Goal: Information Seeking & Learning: Check status

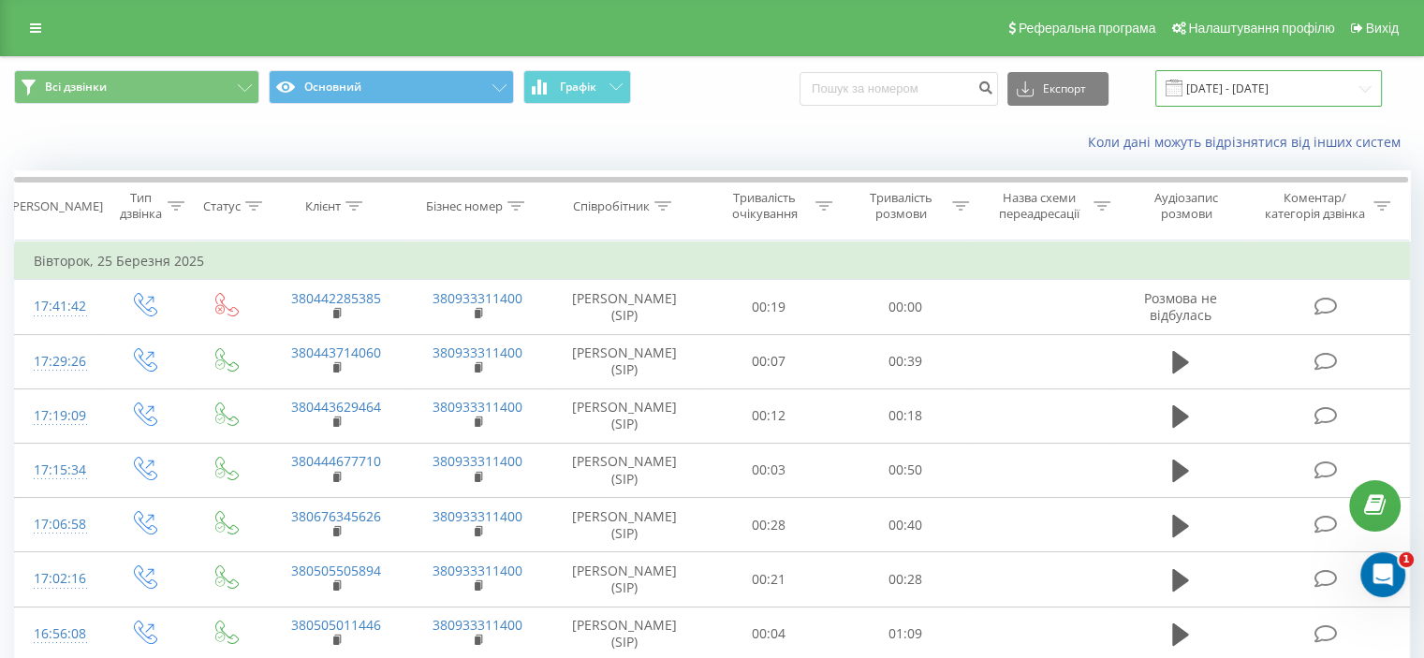
click at [1243, 81] on input "25.02.2025 - 25.03.2025" at bounding box center [1268, 88] width 227 height 37
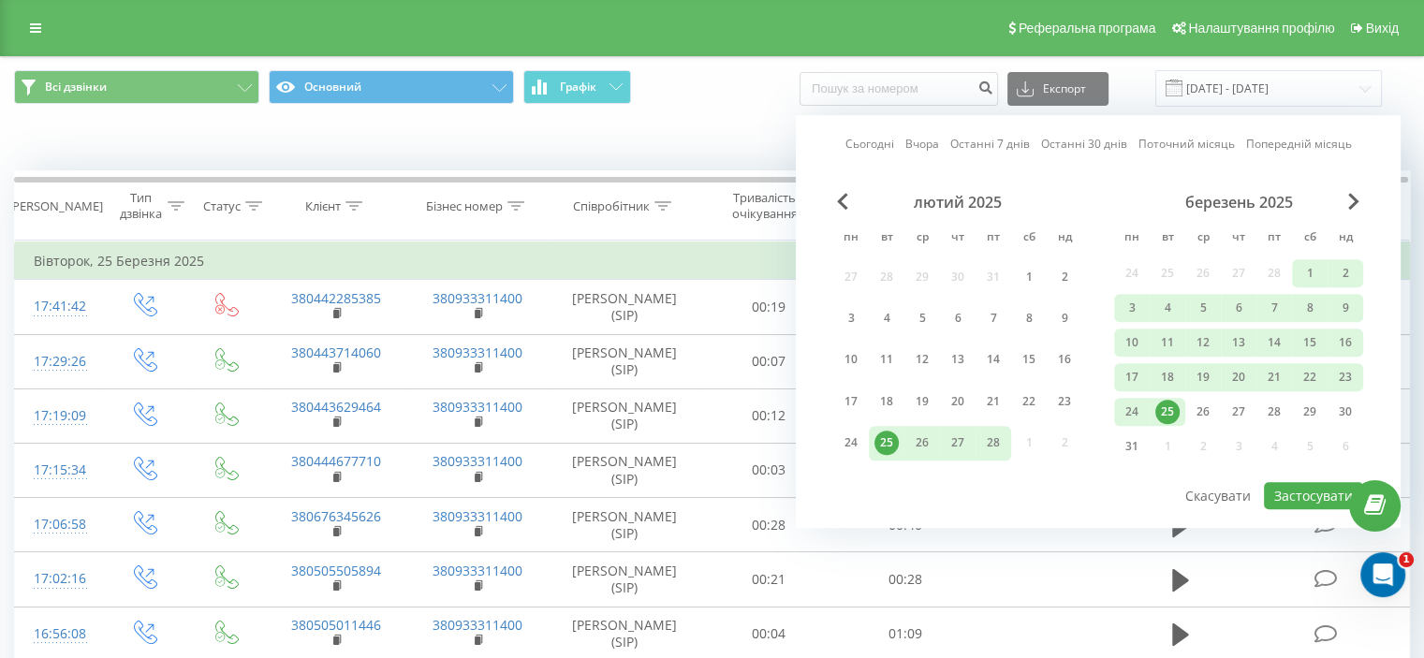
click at [929, 153] on link "Вчора" at bounding box center [922, 145] width 34 height 18
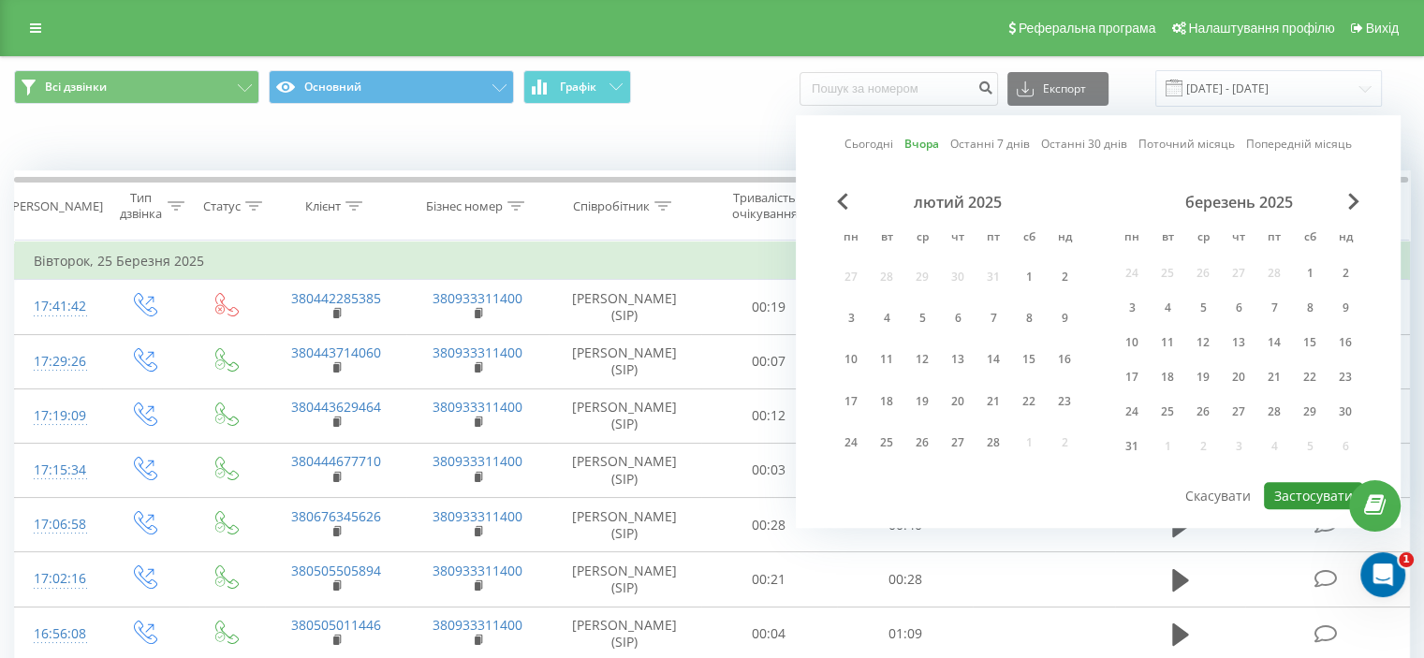
click at [1307, 492] on button "Застосувати" at bounding box center [1313, 495] width 99 height 27
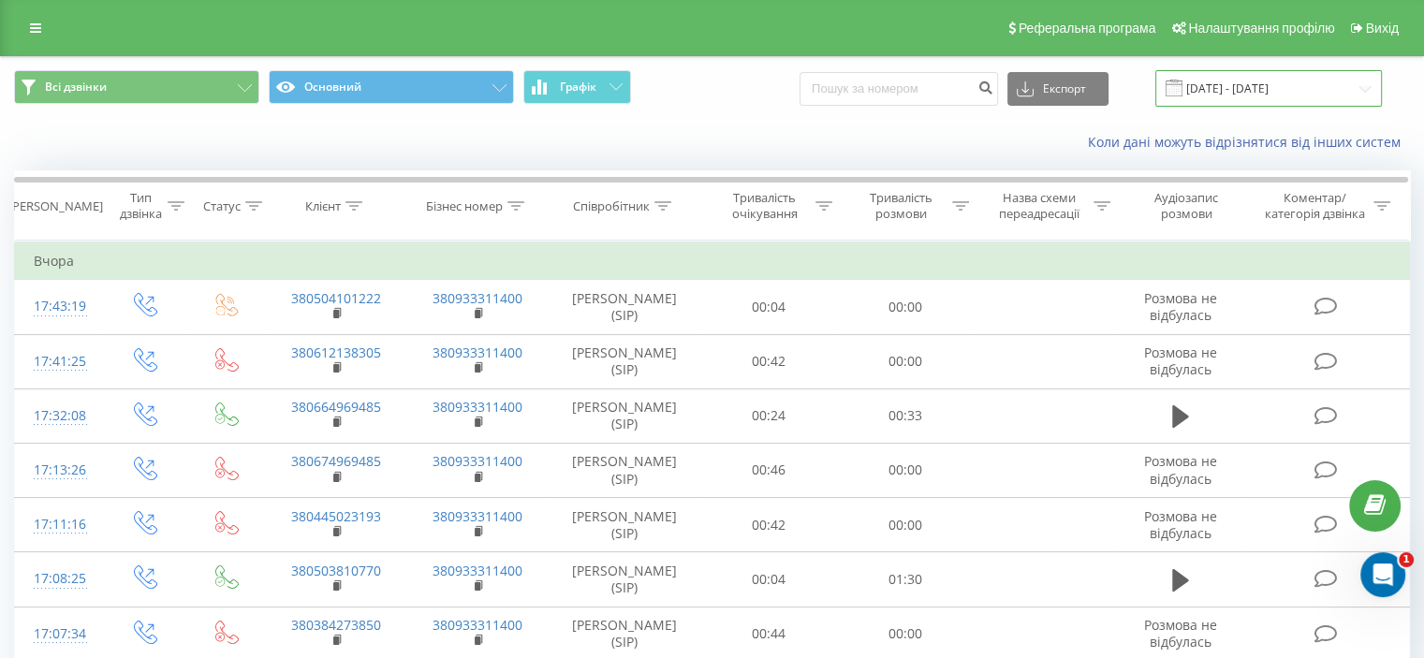
click at [1254, 89] on input "20.08.2025 - 20.08.2025" at bounding box center [1268, 88] width 227 height 37
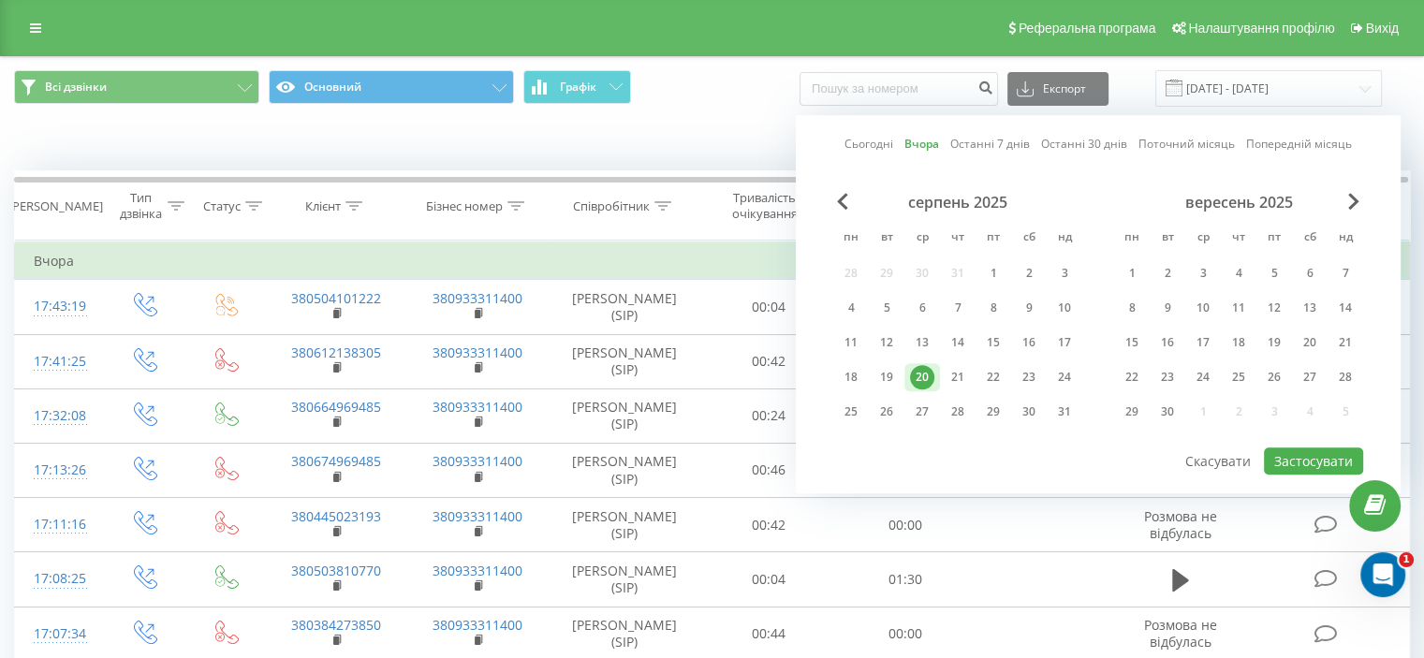
click at [876, 138] on link "Сьогодні" at bounding box center [868, 145] width 49 height 18
click at [1334, 459] on button "Застосувати" at bounding box center [1313, 460] width 99 height 27
type input "[DATE] - [DATE]"
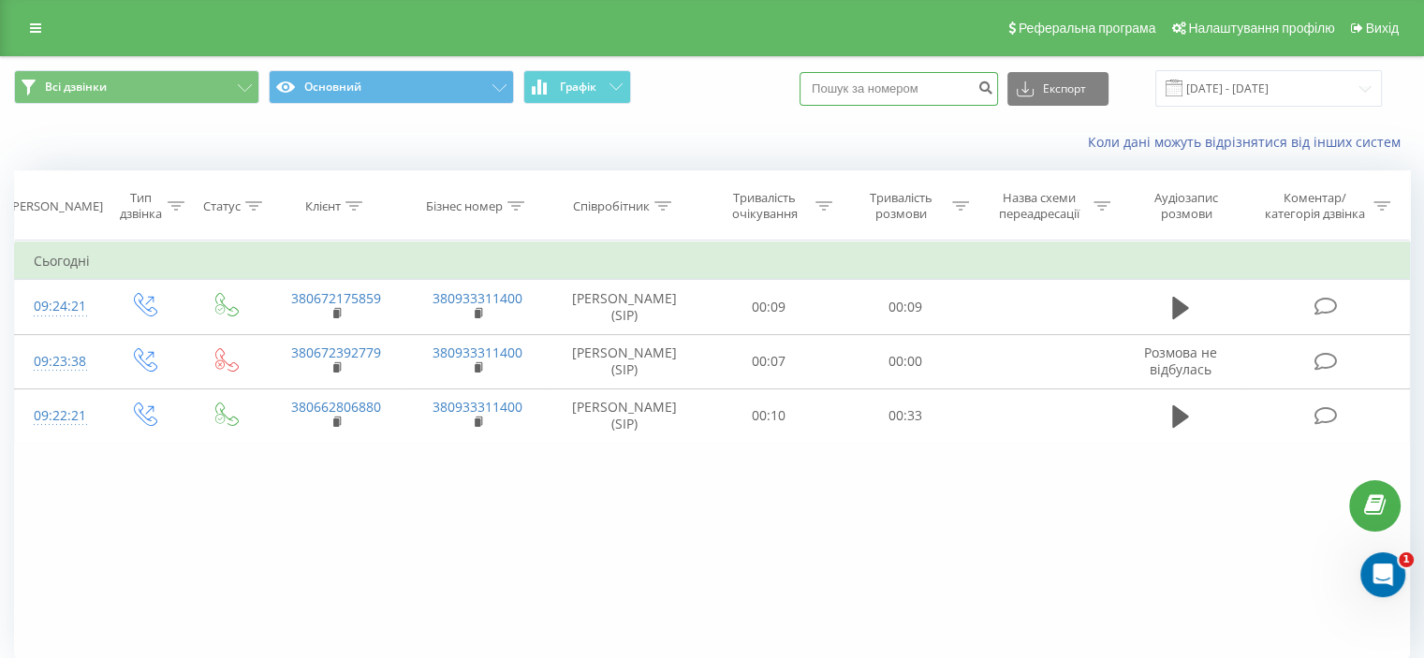
click at [910, 83] on input at bounding box center [898, 89] width 198 height 34
paste input "380 970 106 638"
type input "380 970 106 638"
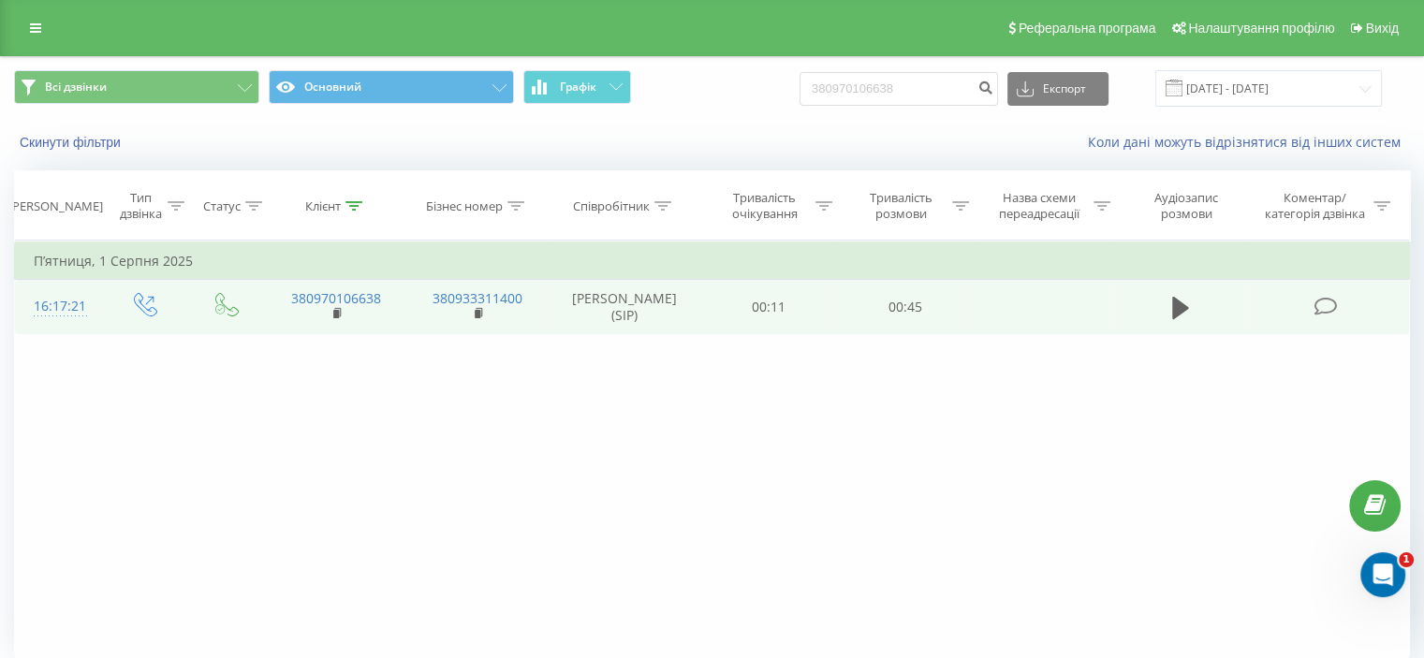
click at [1164, 308] on td at bounding box center [1180, 307] width 131 height 54
click at [1168, 305] on button at bounding box center [1180, 308] width 28 height 28
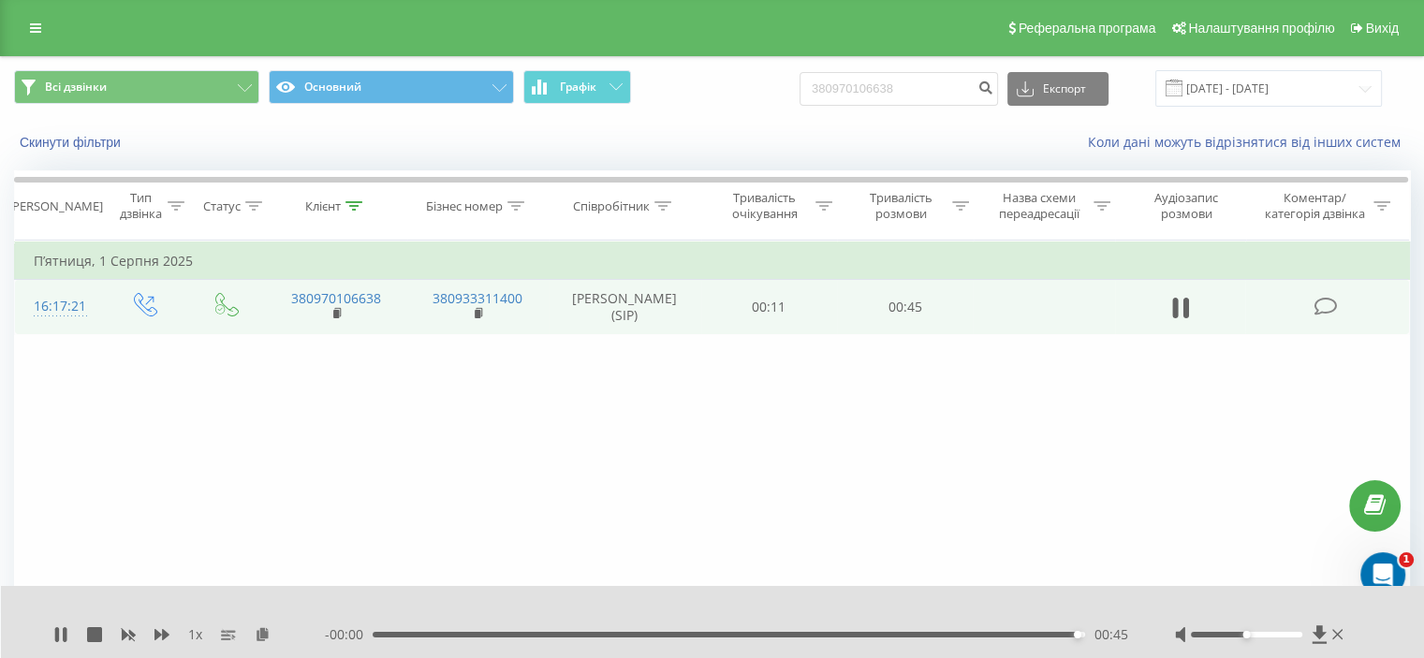
click at [53, 638] on icon at bounding box center [60, 634] width 15 height 15
drag, startPoint x: 940, startPoint y: 85, endPoint x: 578, endPoint y: 86, distance: 362.3
click at [584, 88] on div "Всі дзвінки Основний Графік 380970106638 Експорт .csv .xls .xlsx 21.05.2025 - 2…" at bounding box center [712, 88] width 1396 height 37
paste input "380 443 334 404"
type input "380 443 334 404"
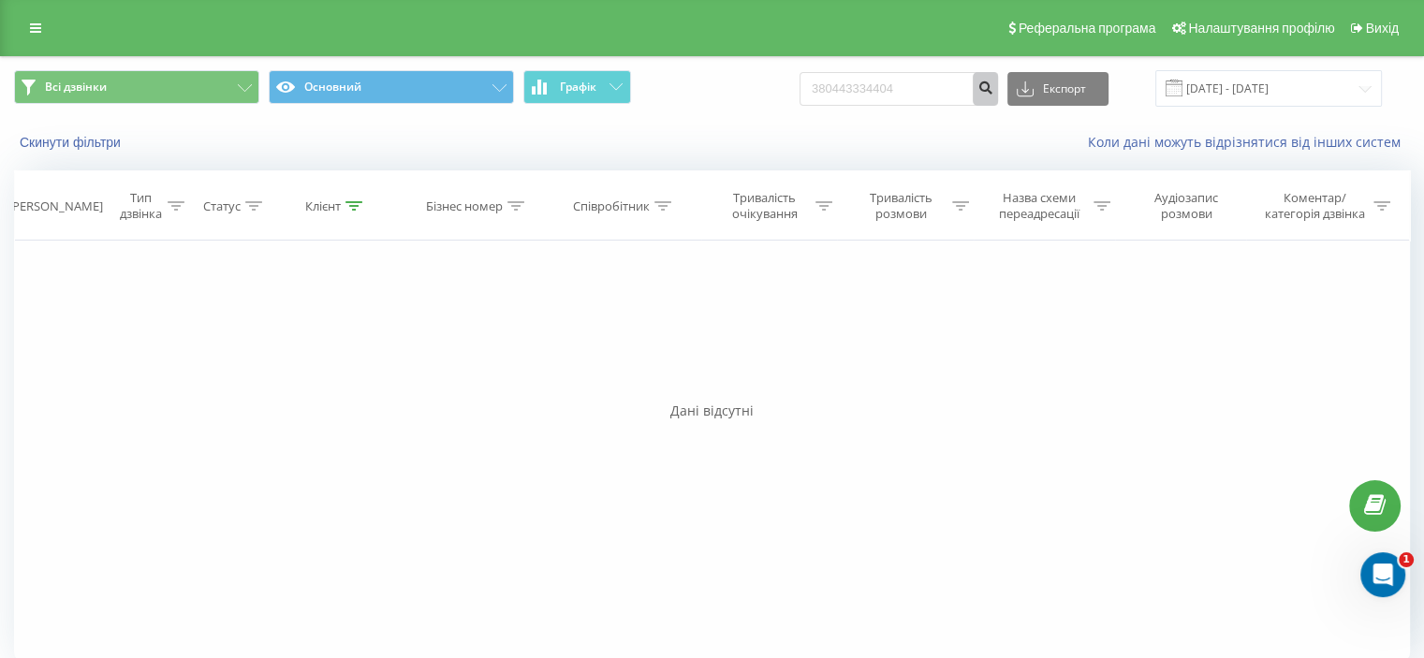
click at [993, 88] on icon "submit" at bounding box center [985, 85] width 16 height 11
click at [359, 206] on icon at bounding box center [353, 205] width 17 height 9
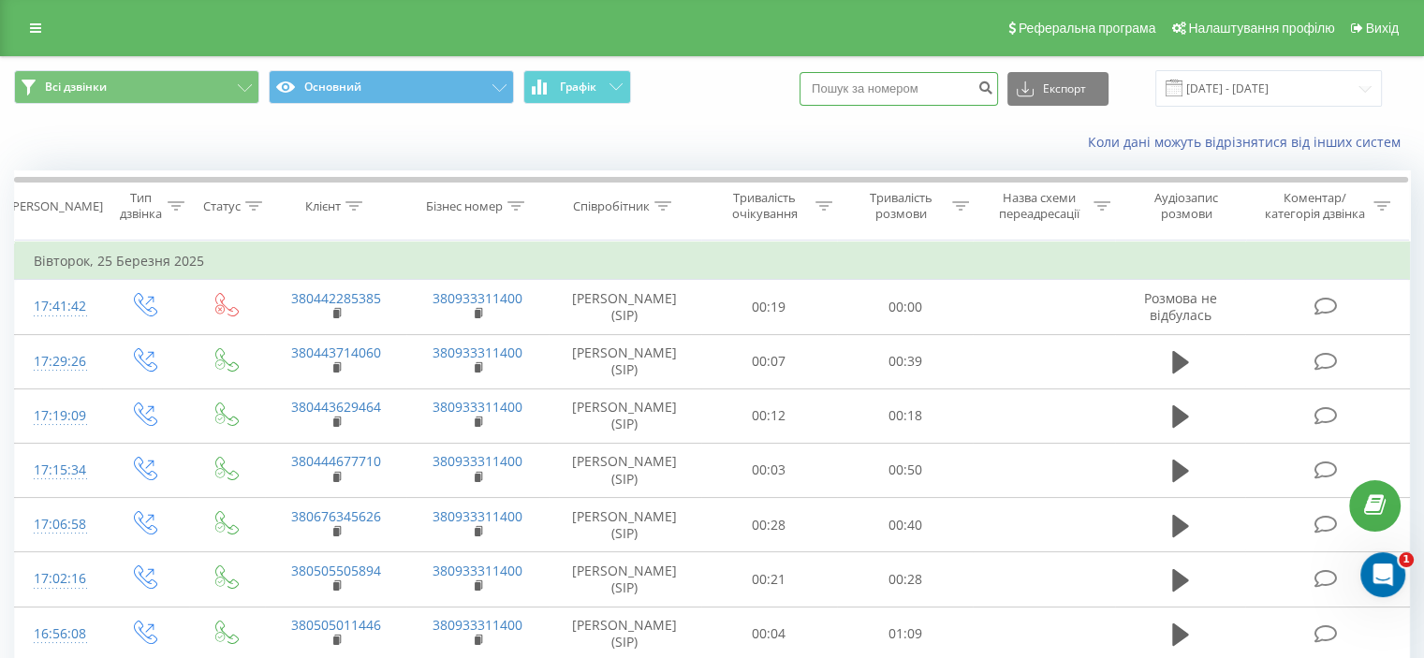
click at [944, 93] on input at bounding box center [898, 89] width 198 height 34
paste input "380 443 334 404"
type input "380 443 334 404"
click at [998, 96] on button "submit" at bounding box center [985, 89] width 25 height 34
click at [1214, 74] on input "[DATE] - [DATE]" at bounding box center [1268, 88] width 227 height 37
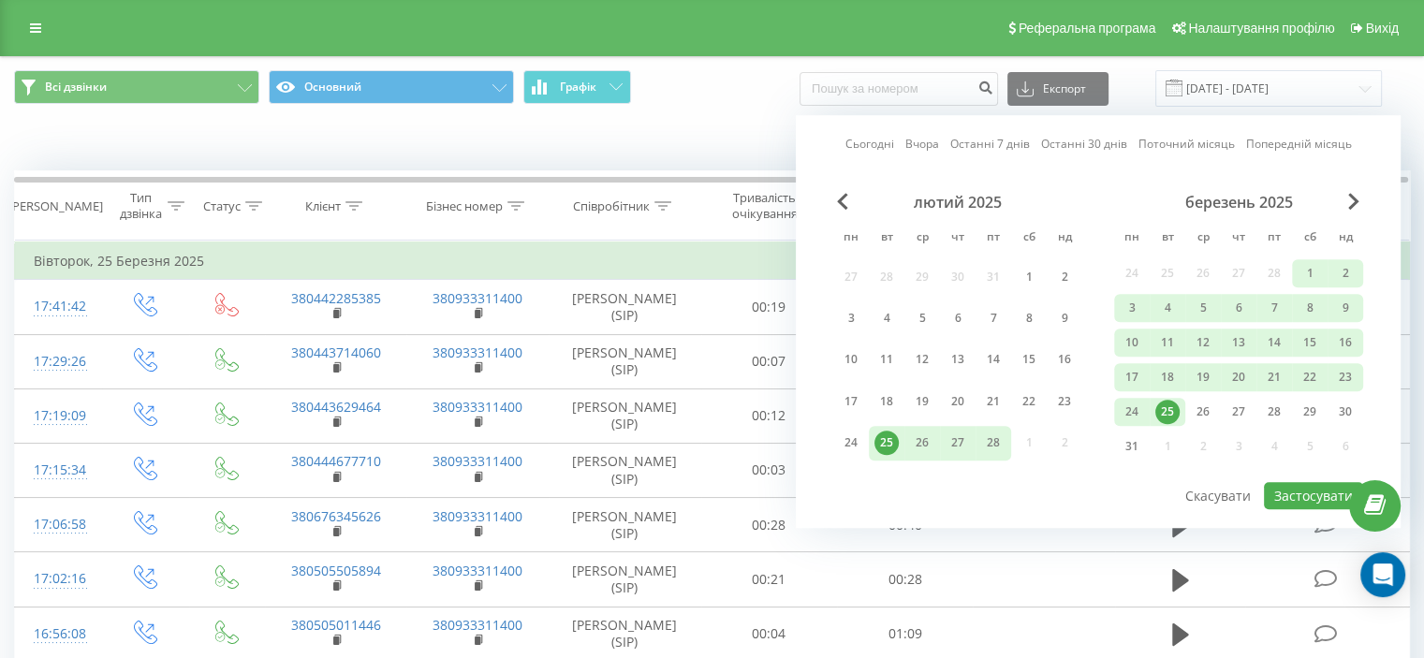
click at [900, 156] on div "Сьогодні Вчора Останні 7 днів Останні 30 днів Поточний місяць Попередній місяць…" at bounding box center [1098, 321] width 605 height 413
click at [887, 147] on link "Сьогодні" at bounding box center [869, 145] width 49 height 18
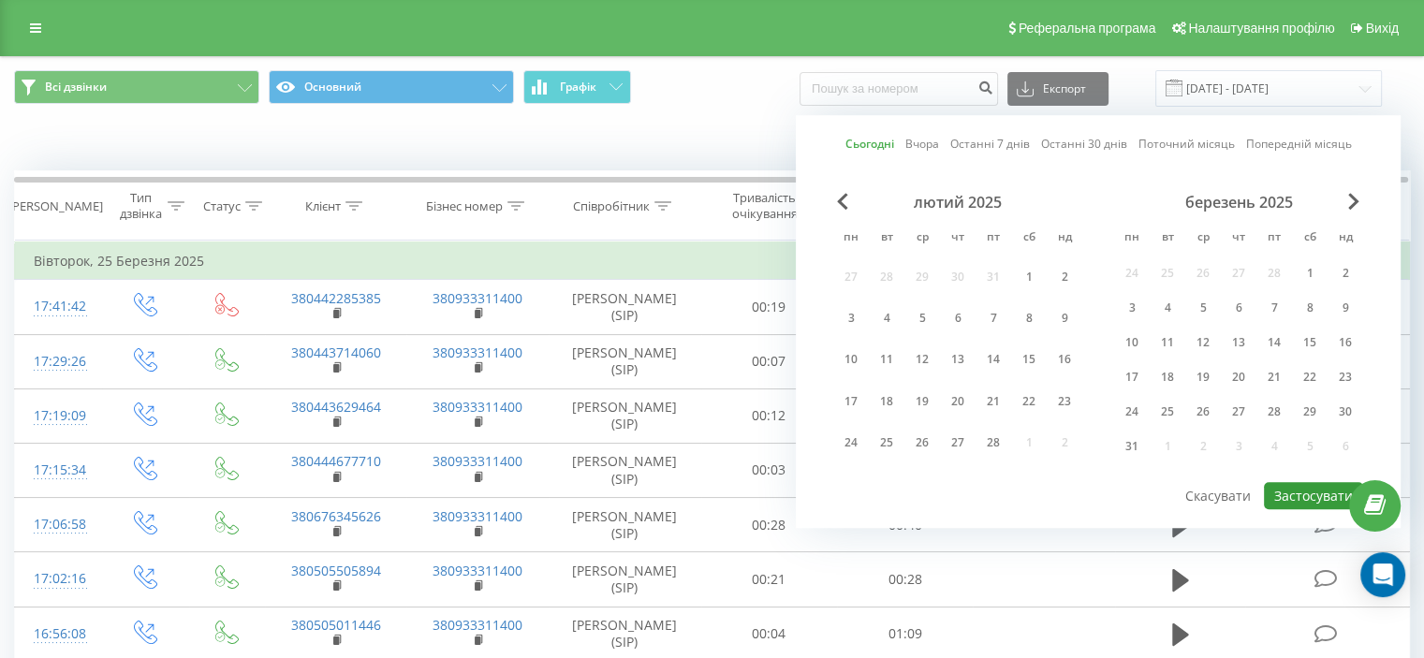
click at [1285, 490] on button "Застосувати" at bounding box center [1313, 495] width 99 height 27
type input "[DATE] - [DATE]"
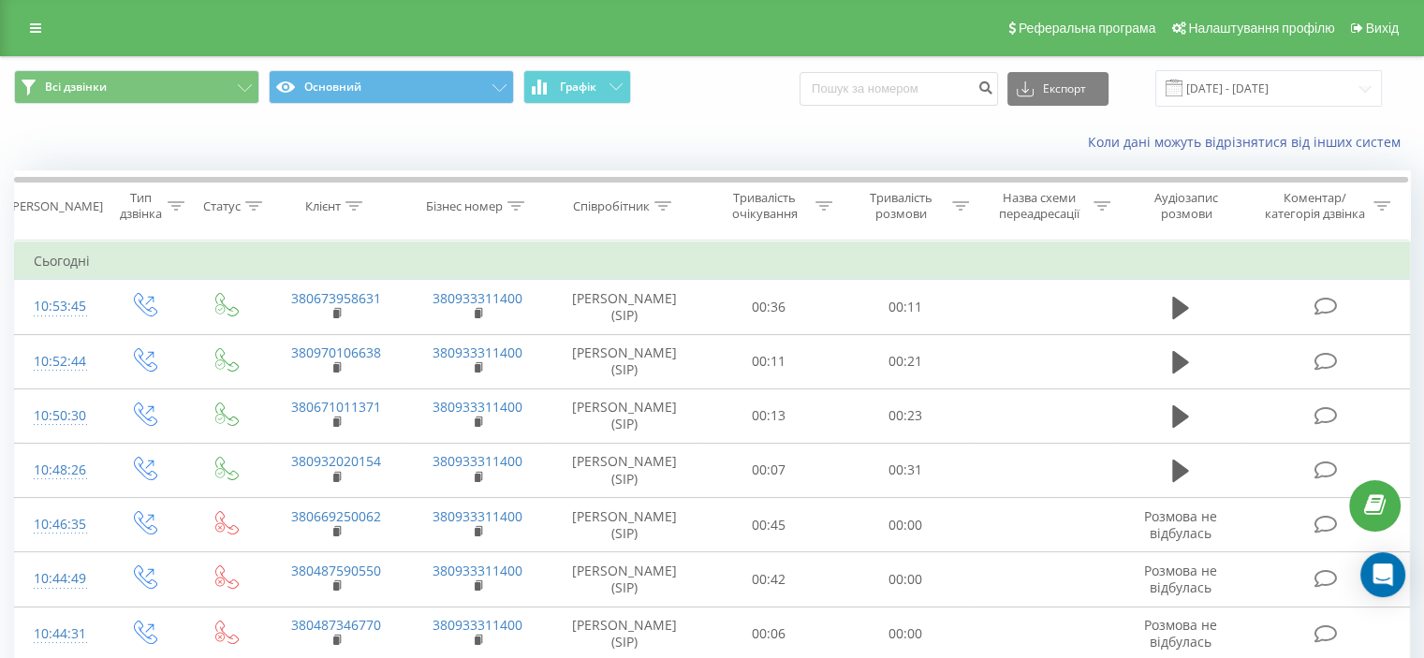
scroll to position [342, 0]
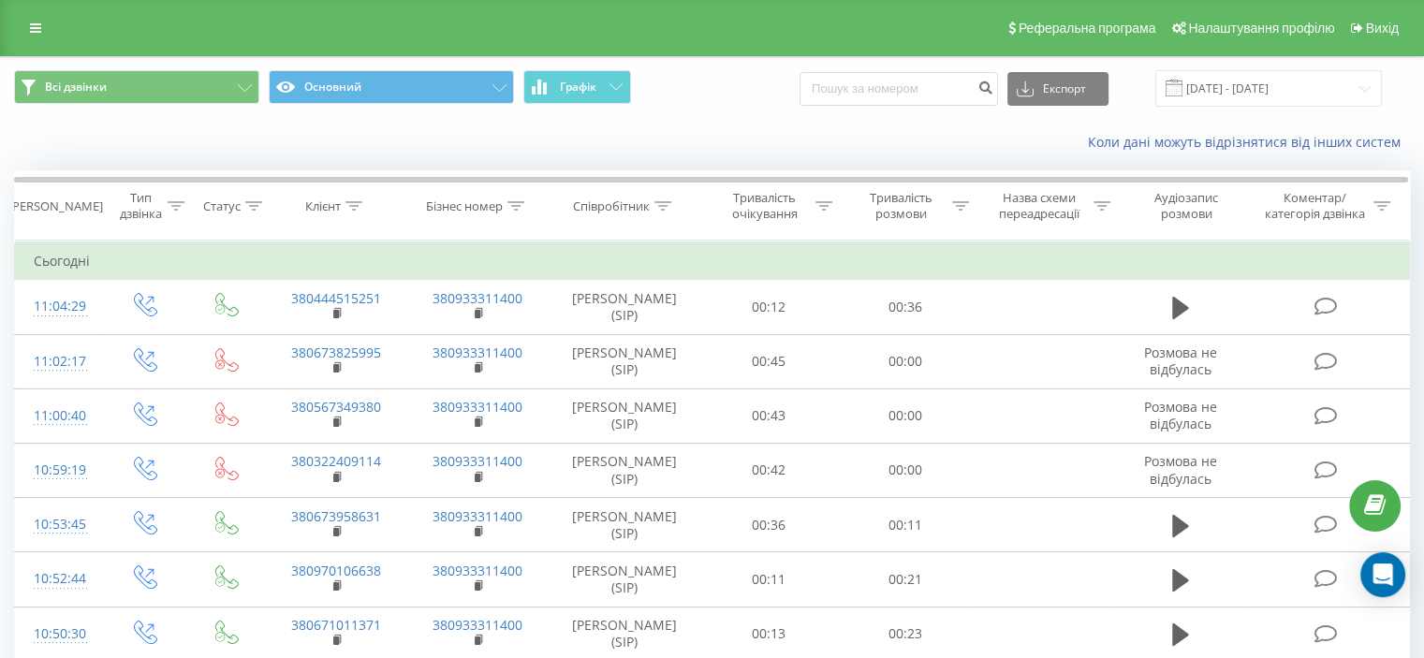
click at [619, 144] on div "Коли дані можуть відрізнятися вiд інших систем" at bounding box center [979, 142] width 888 height 19
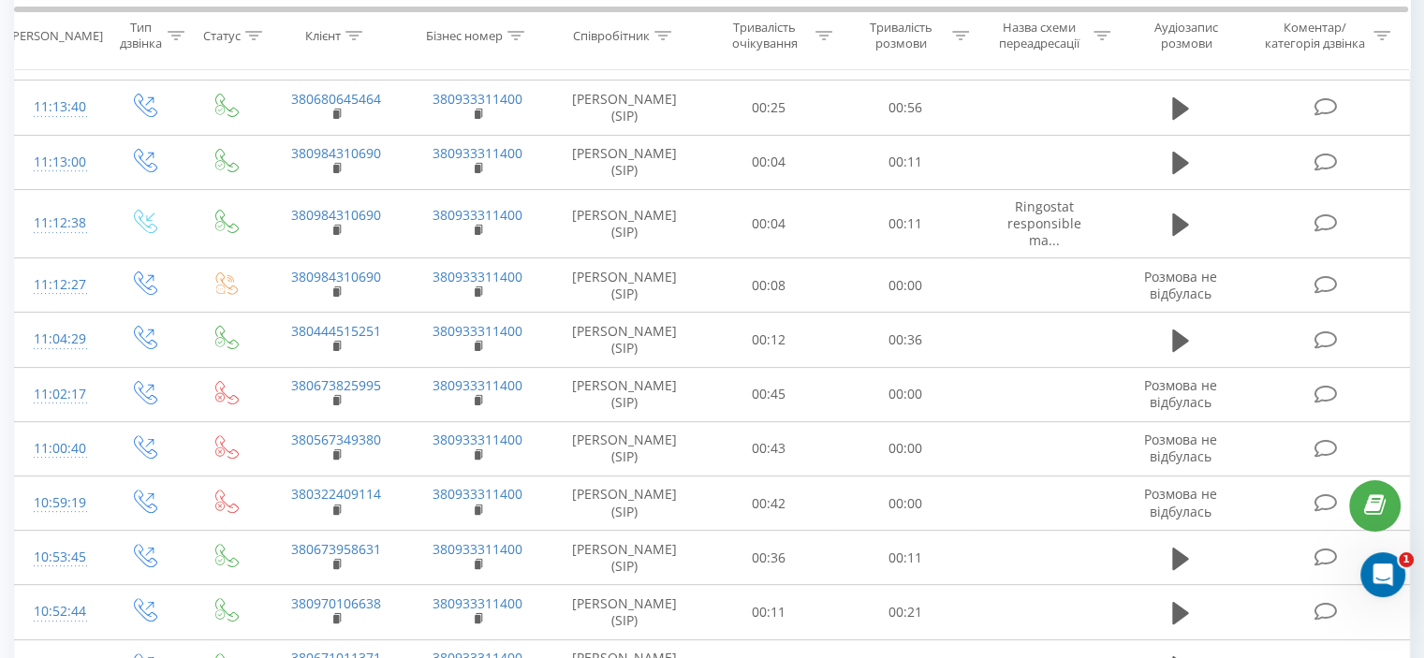
scroll to position [169, 0]
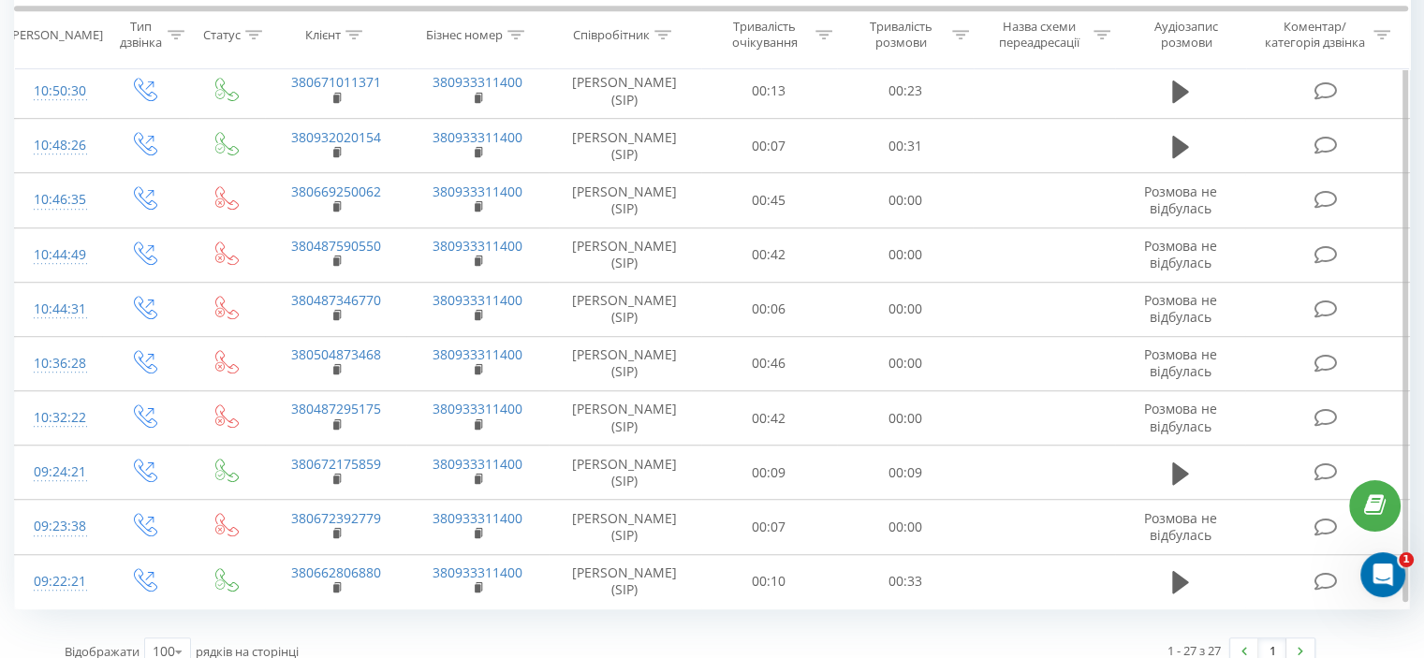
scroll to position [1171, 0]
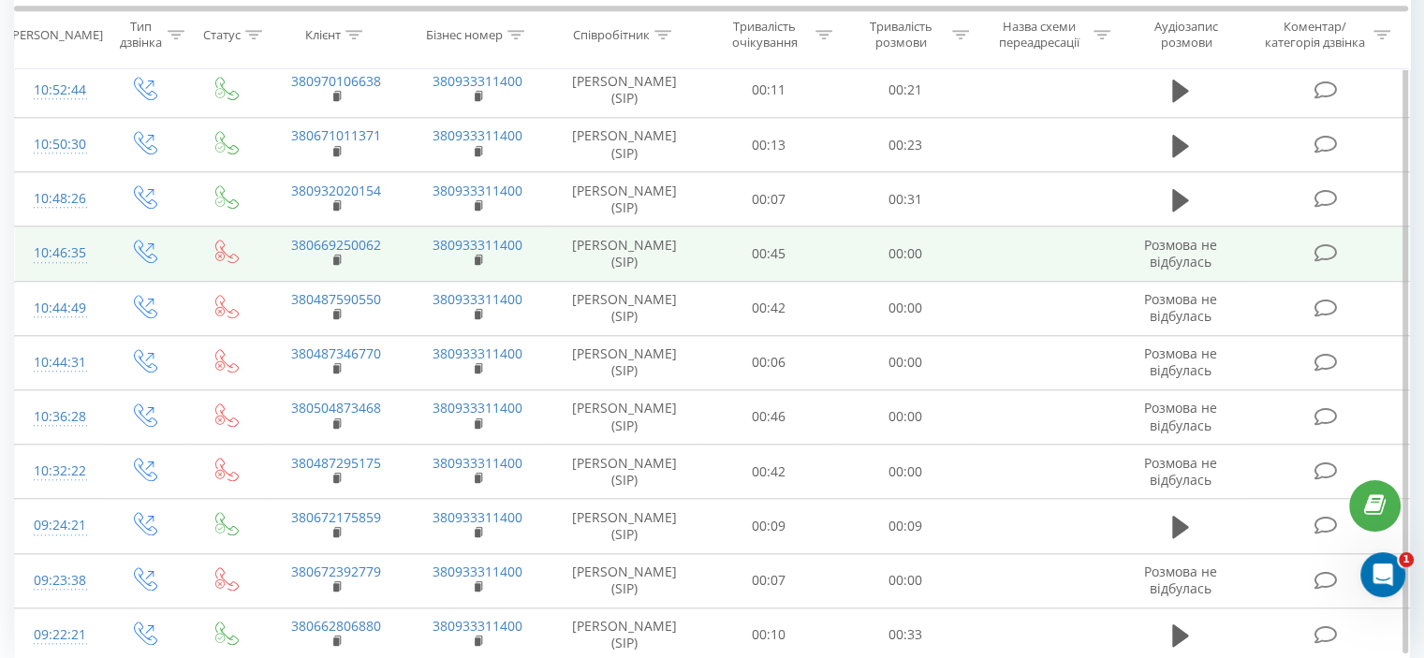
scroll to position [1768, 0]
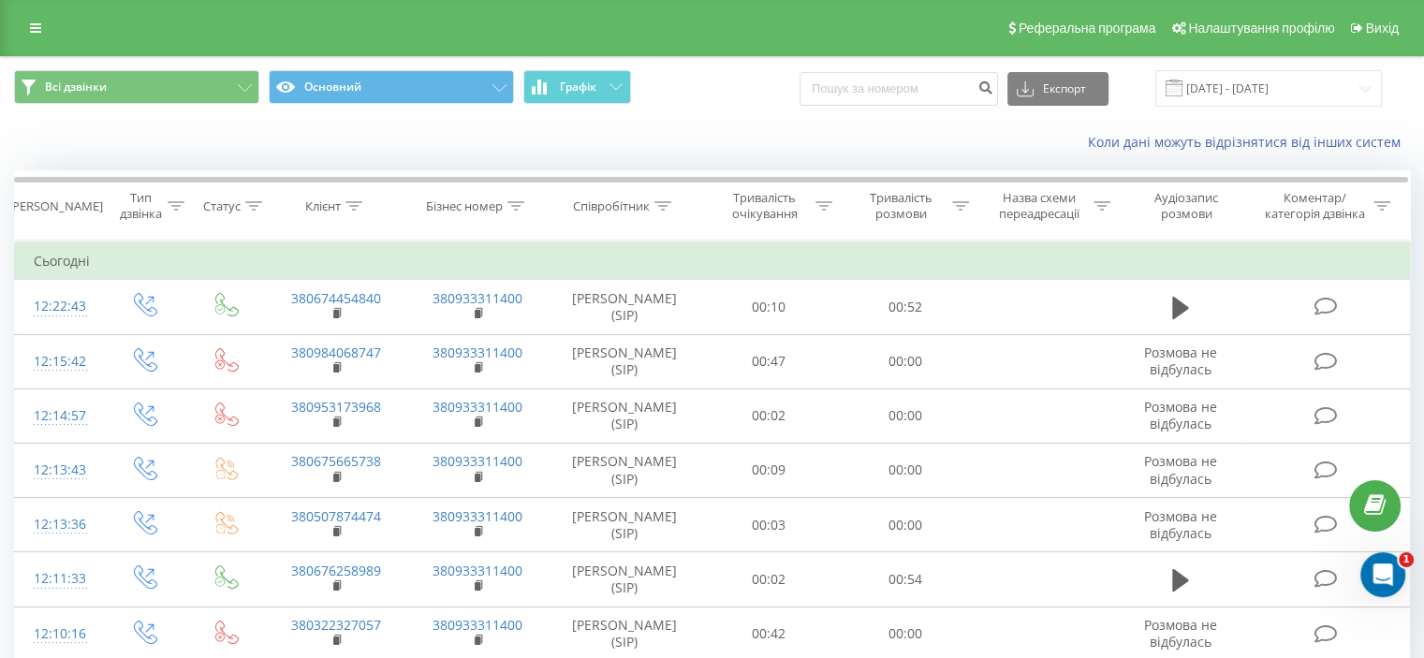
scroll to position [1823, 0]
click at [596, 135] on div "Коли дані можуть відрізнятися вiд інших систем" at bounding box center [979, 142] width 888 height 19
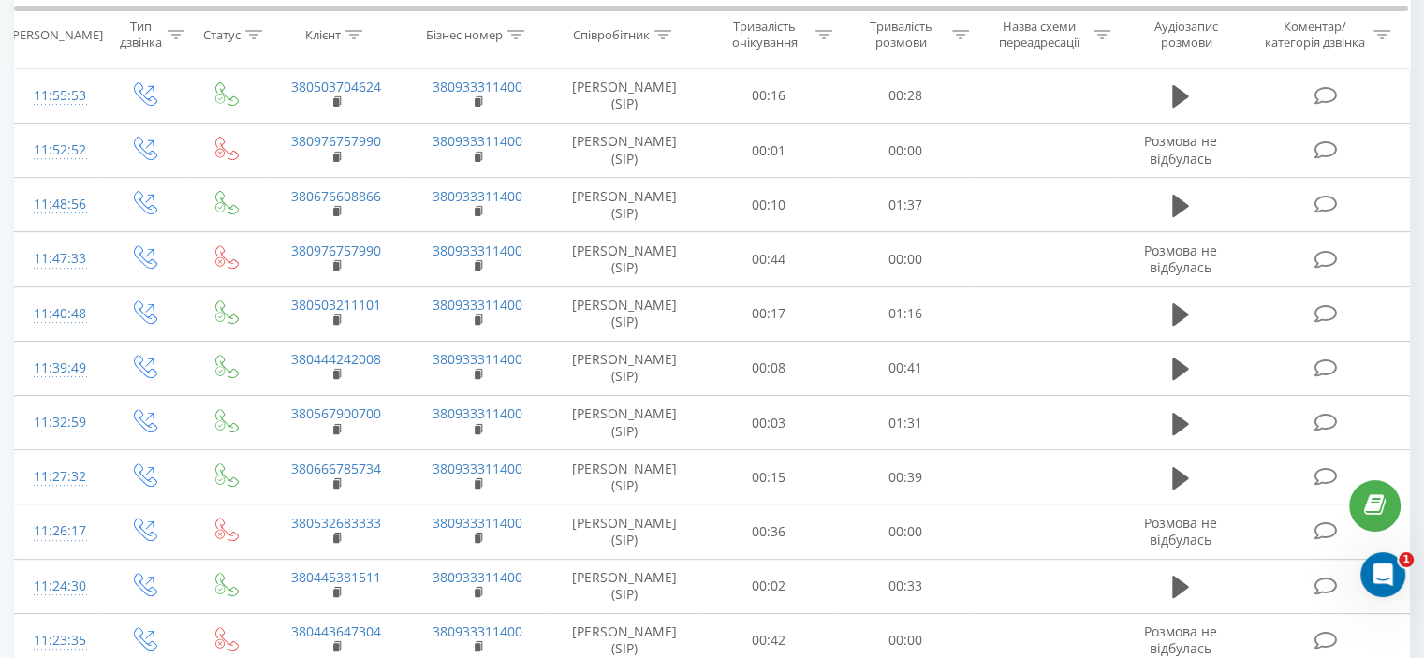
scroll to position [605, 0]
